Goal: Check status: Check status

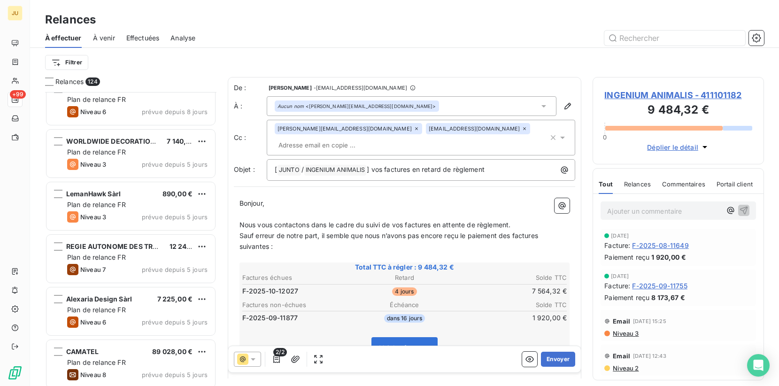
scroll to position [294, 171]
click at [553, 359] on button "Envoyer" at bounding box center [558, 359] width 34 height 15
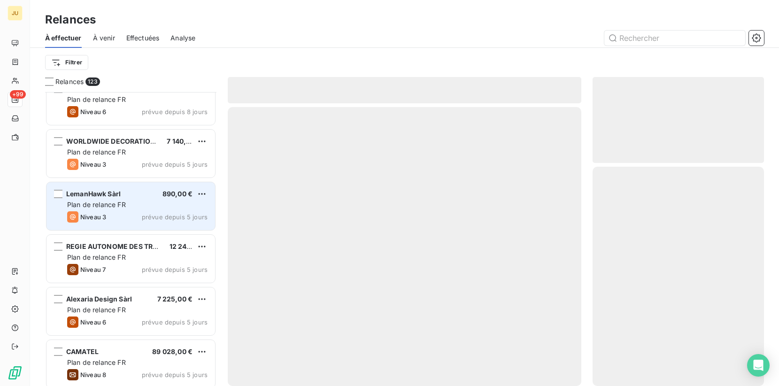
click at [129, 194] on div "LemanHawk Sàrl 890,00 €" at bounding box center [137, 194] width 140 height 8
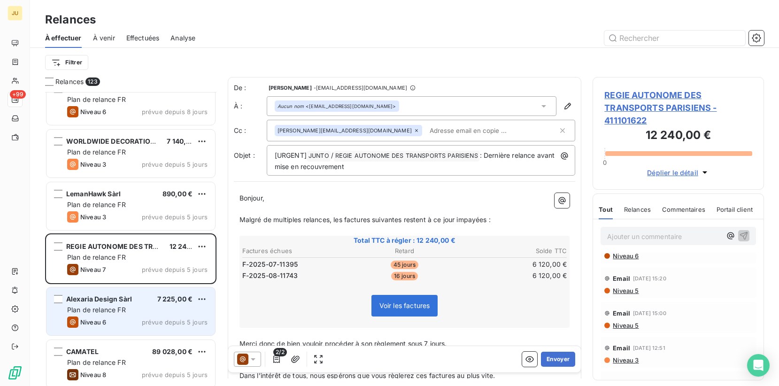
scroll to position [1186, 0]
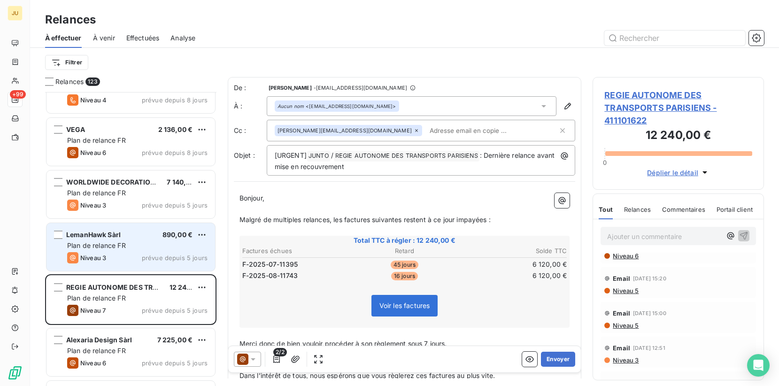
click at [127, 260] on div "Niveau 3 prévue depuis 5 jours" at bounding box center [137, 257] width 140 height 11
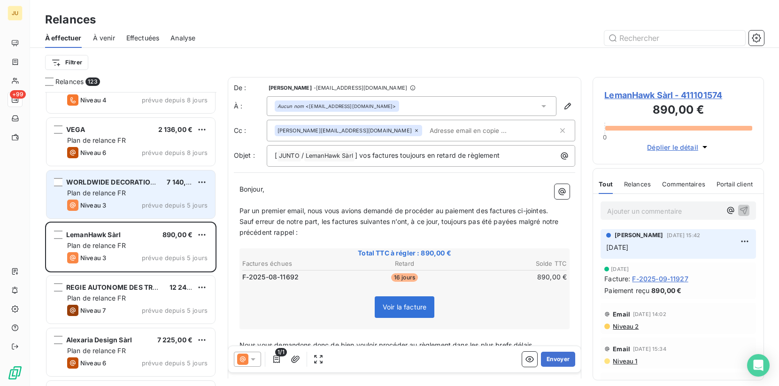
click at [143, 203] on div "Niveau 3 prévue depuis 5 jours" at bounding box center [137, 205] width 140 height 11
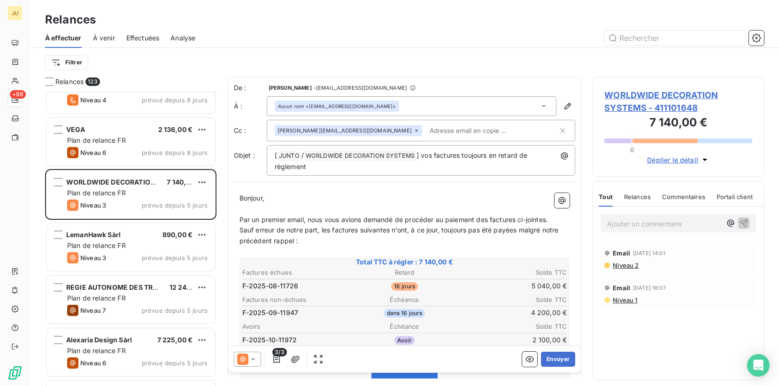
click at [630, 267] on span "Niveau 2" at bounding box center [625, 266] width 27 height 8
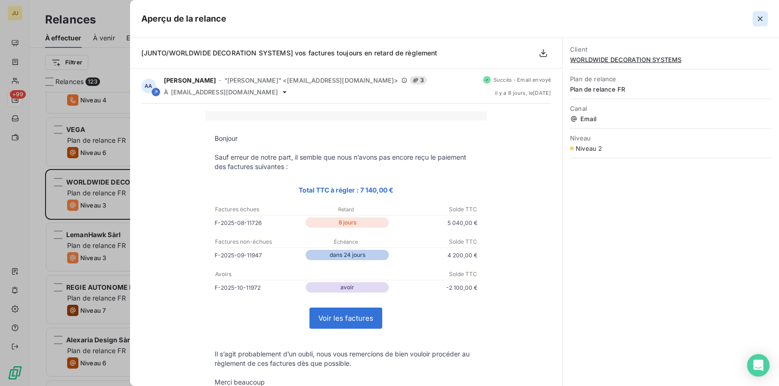
click at [762, 22] on icon "button" at bounding box center [760, 18] width 9 height 9
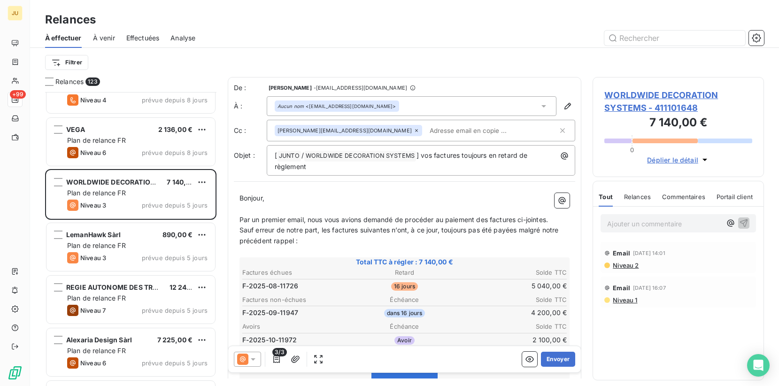
click at [426, 135] on input "text" at bounding box center [480, 131] width 109 height 14
paste input "[PERSON_NAME][EMAIL_ADDRESS][DOMAIN_NAME]"
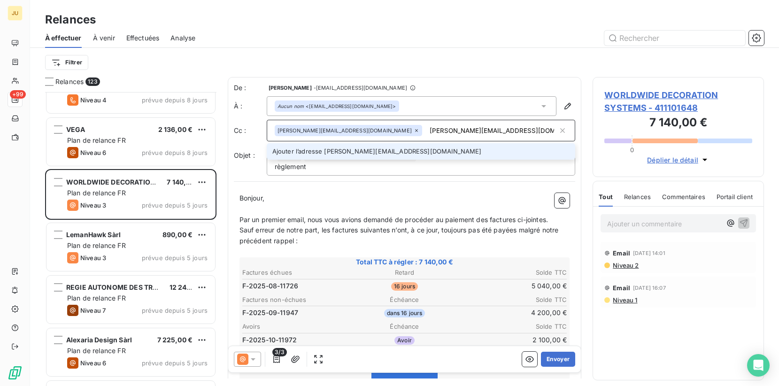
type input "[PERSON_NAME][EMAIL_ADDRESS][DOMAIN_NAME]"
